Goal: Information Seeking & Learning: Learn about a topic

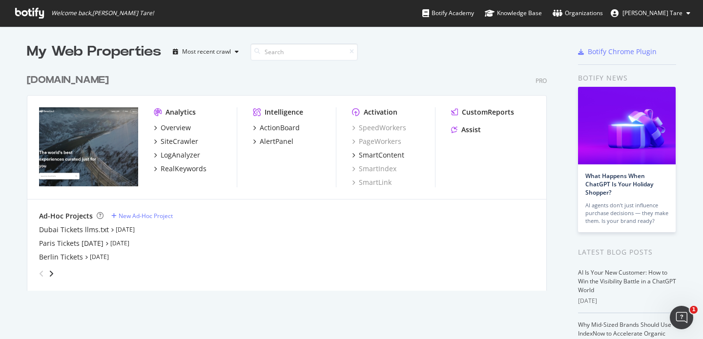
scroll to position [332, 689]
click at [164, 128] on div "Overview" at bounding box center [176, 128] width 30 height 10
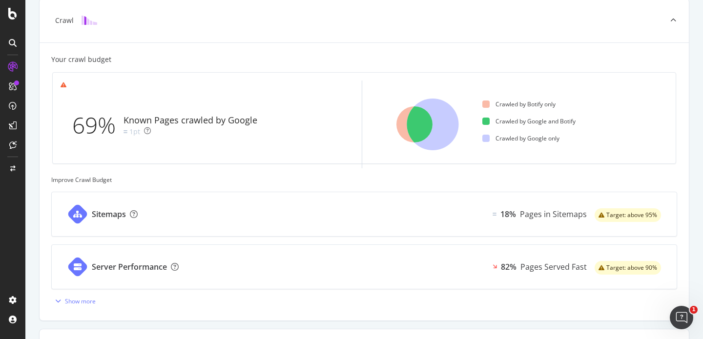
scroll to position [62, 0]
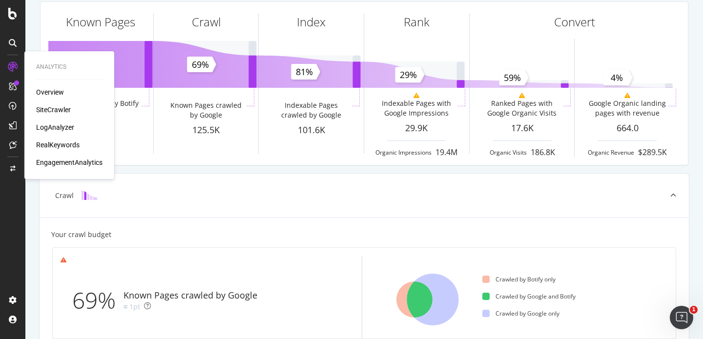
click at [57, 106] on div "SiteCrawler" at bounding box center [53, 110] width 35 height 10
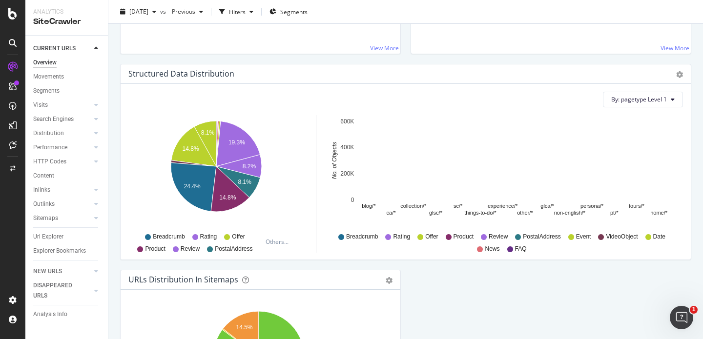
scroll to position [915, 0]
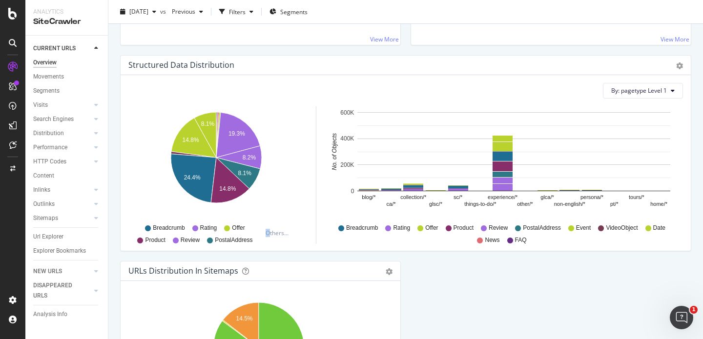
drag, startPoint x: 268, startPoint y: 234, endPoint x: 258, endPoint y: 248, distance: 17.5
click at [258, 248] on div "By: pagetype Level 1 Hold CMD (⌘) while clicking to filter the report. 19.3% 8.…" at bounding box center [406, 163] width 570 height 176
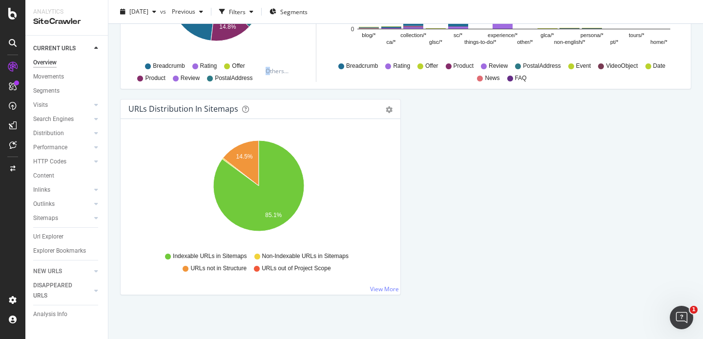
scroll to position [1060, 0]
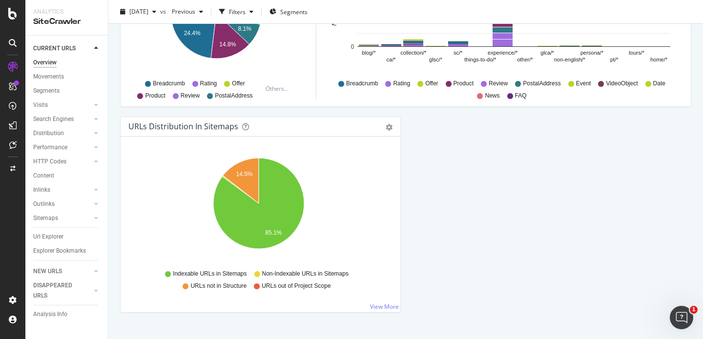
click at [256, 274] on icon at bounding box center [257, 275] width 6 height 6
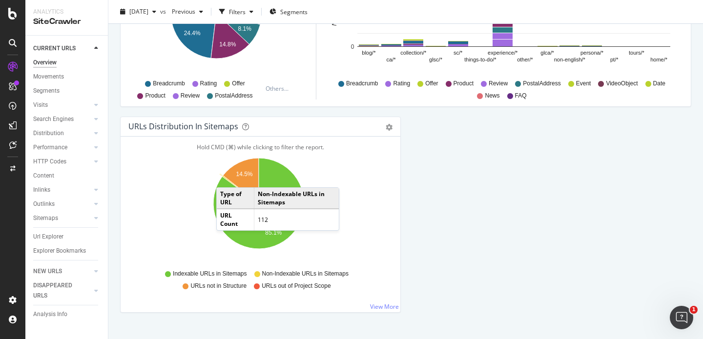
click at [226, 178] on icon "A chart." at bounding box center [240, 190] width 37 height 28
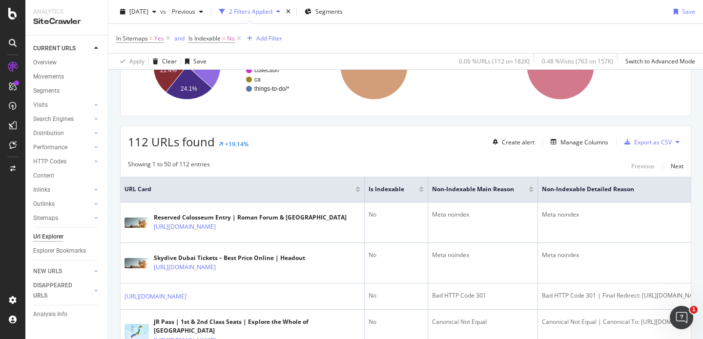
scroll to position [119, 0]
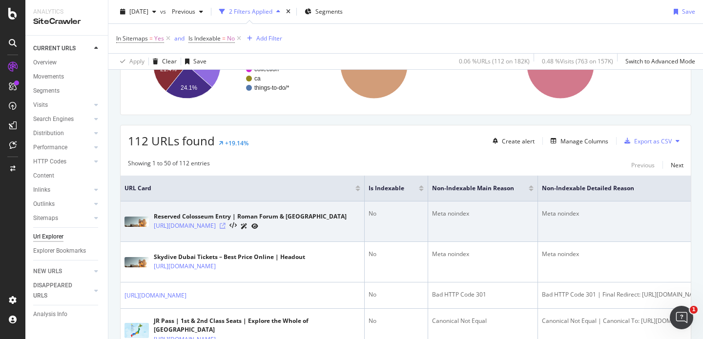
click at [226, 226] on icon at bounding box center [223, 226] width 6 height 6
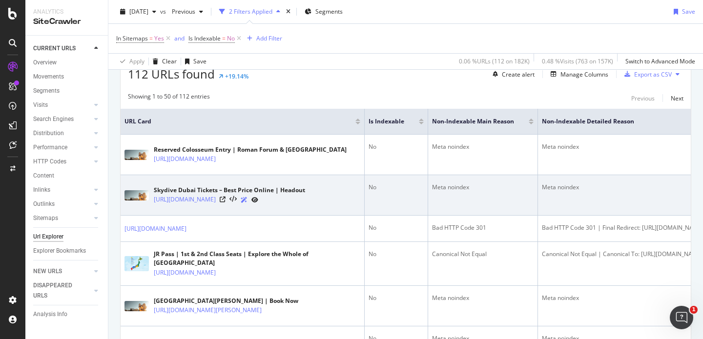
scroll to position [198, 0]
